Goal: Find specific page/section: Find specific page/section

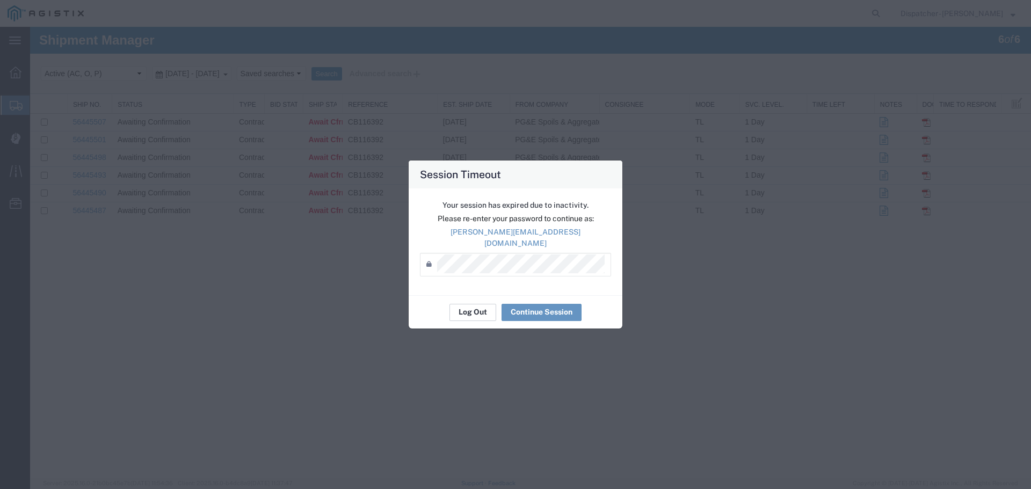
click at [462, 308] on button "Log Out" at bounding box center [472, 312] width 47 height 17
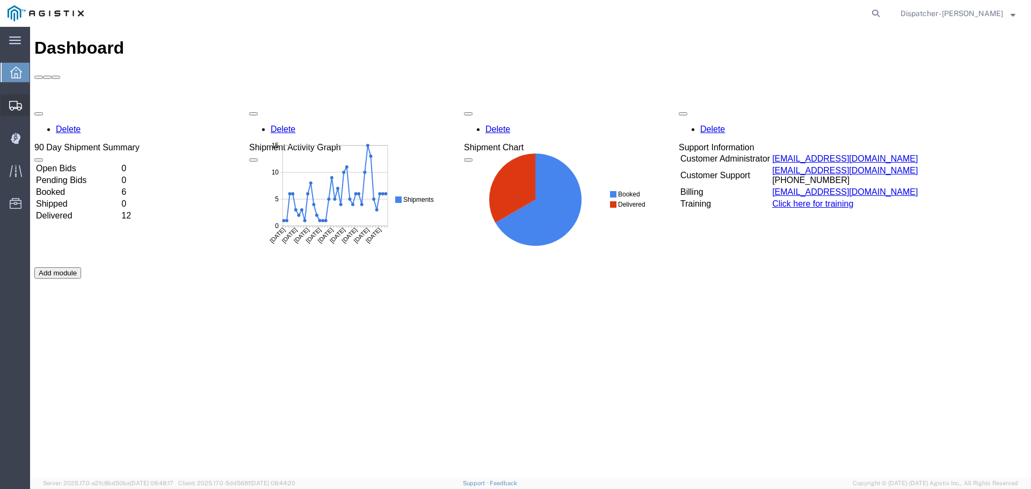
click at [37, 110] on span "Shipments" at bounding box center [34, 104] width 8 height 21
